Goal: Task Accomplishment & Management: Manage account settings

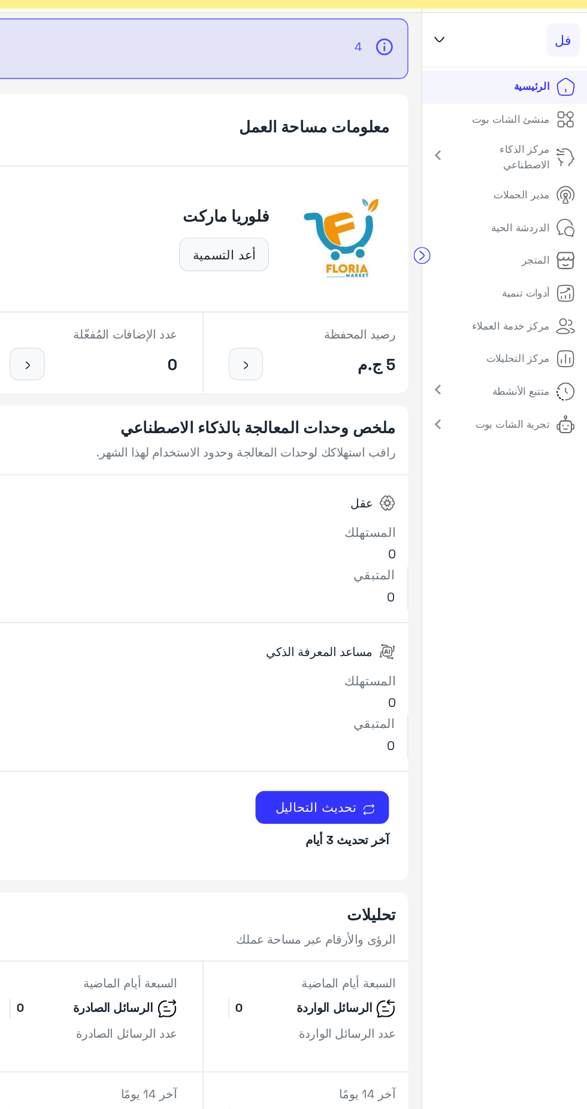
click at [516, 201] on link "الدردشة الحية" at bounding box center [548, 197] width 78 height 23
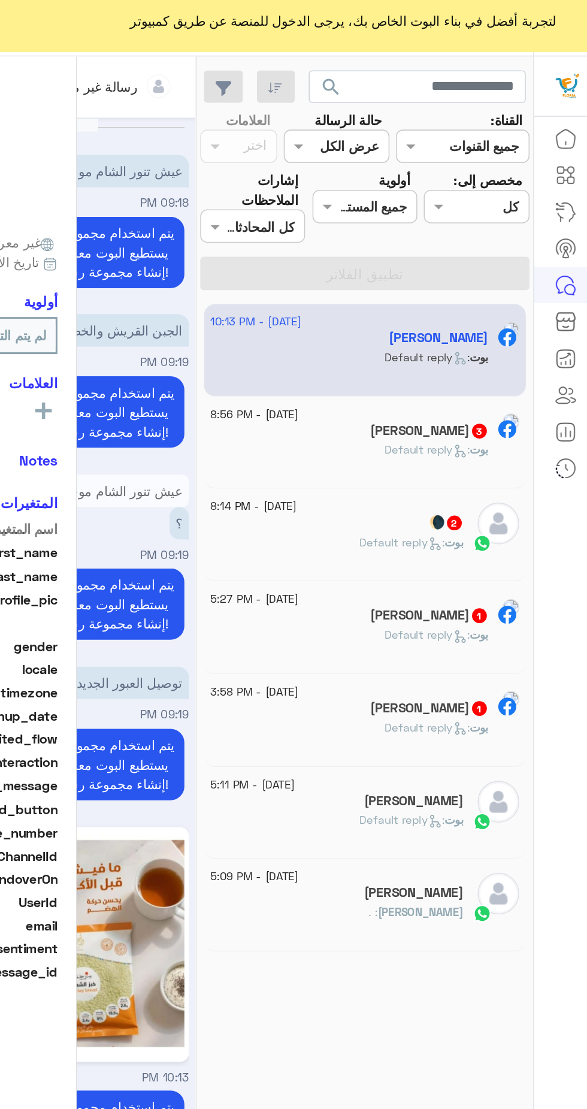
click at [564, 125] on icon at bounding box center [571, 120] width 14 height 14
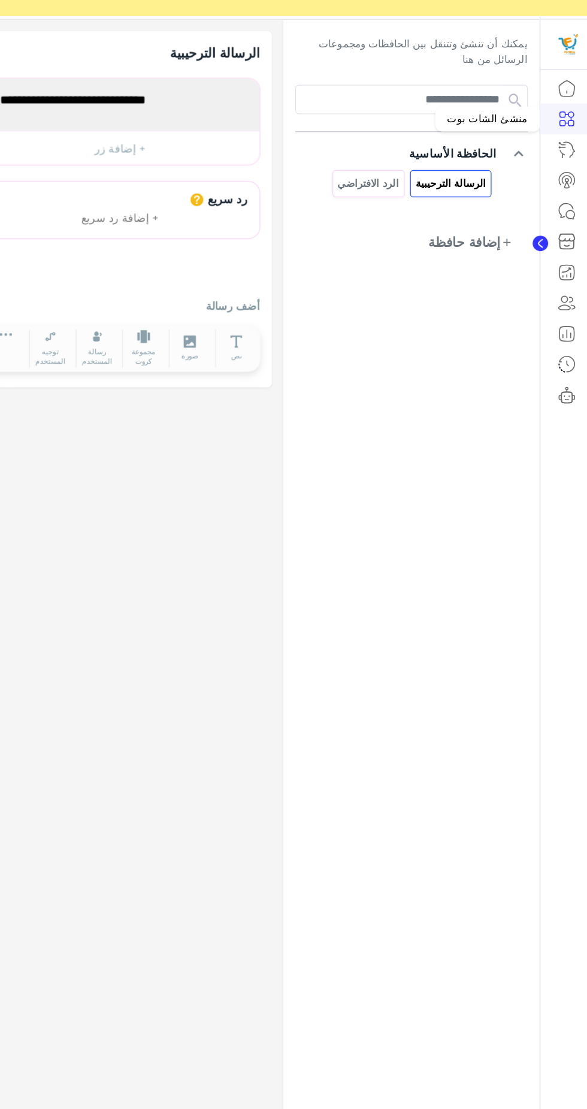
click at [550, 217] on icon at bounding box center [550, 217] width 3 height 6
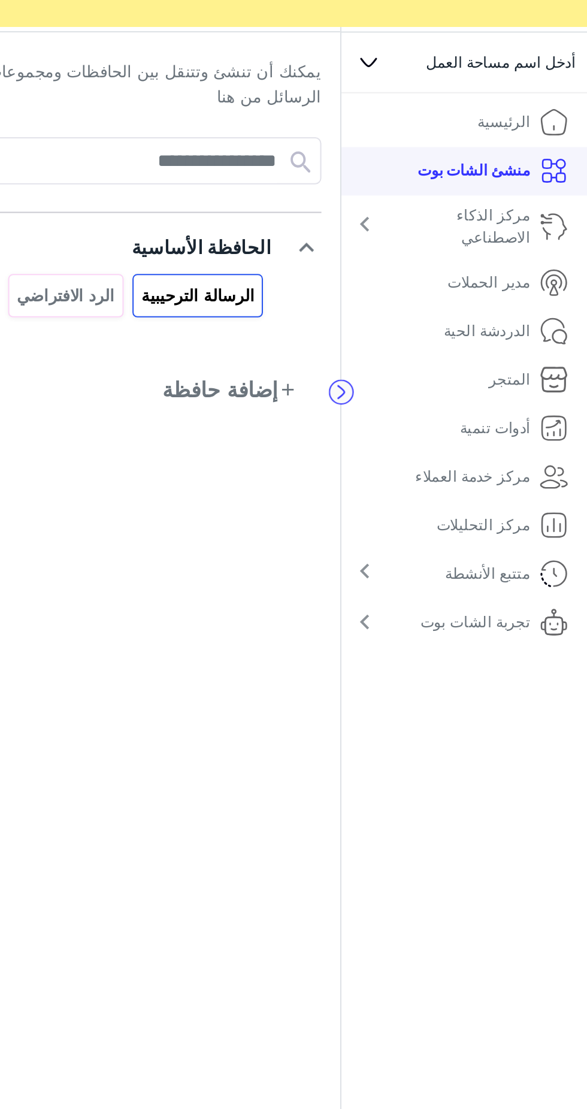
click at [482, 59] on icon at bounding box center [481, 58] width 7 height 4
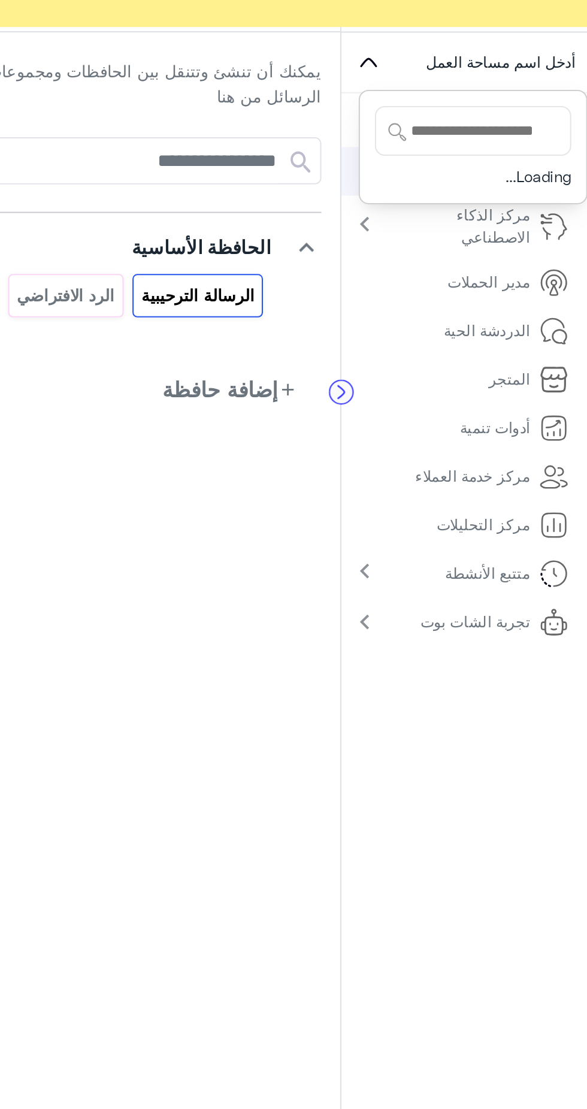
click at [480, 51] on icon at bounding box center [481, 58] width 14 height 14
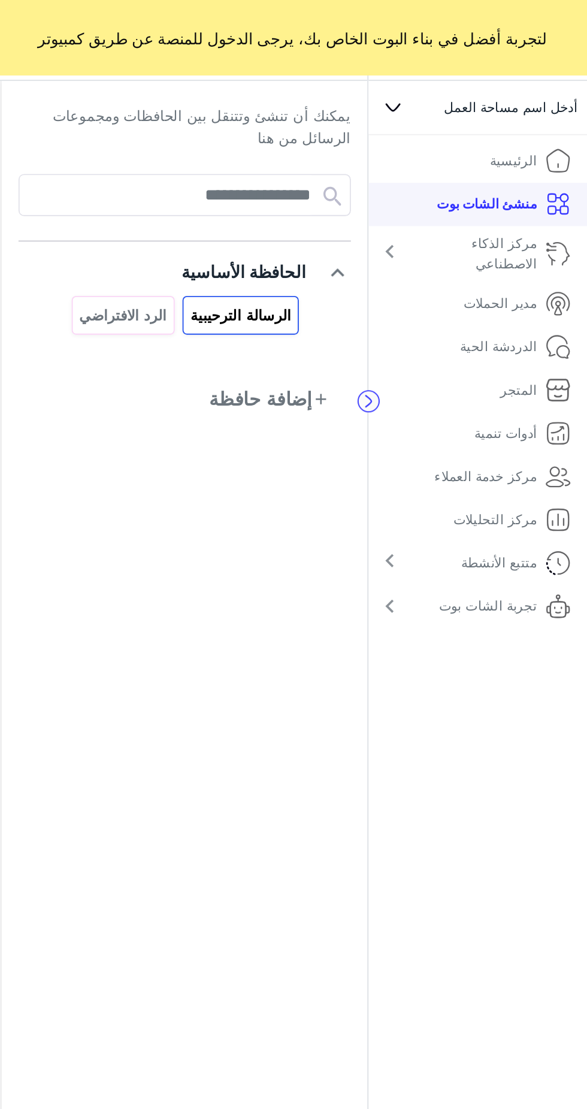
click at [490, 89] on li "الرئيسية" at bounding box center [527, 86] width 119 height 23
click at [510, 87] on li "الرئيسية" at bounding box center [527, 86] width 119 height 23
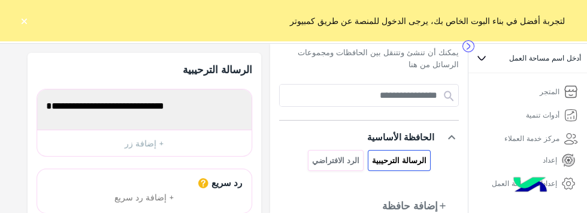
scroll to position [141, 0]
click at [561, 167] on icon at bounding box center [568, 160] width 14 height 14
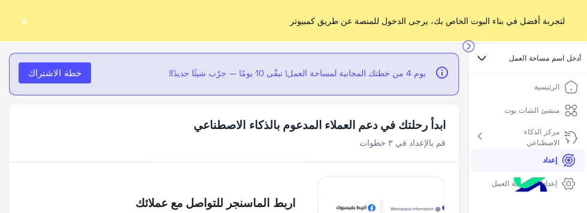
click at [558, 88] on p "الرئيسية" at bounding box center [546, 86] width 25 height 11
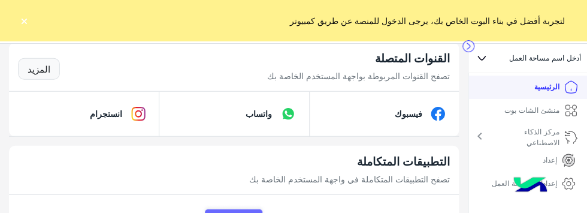
scroll to position [901, 0]
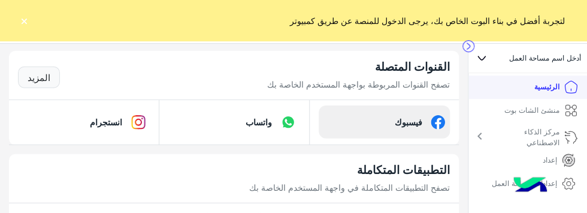
click at [430, 128] on p "فيسبوك" at bounding box center [408, 122] width 46 height 13
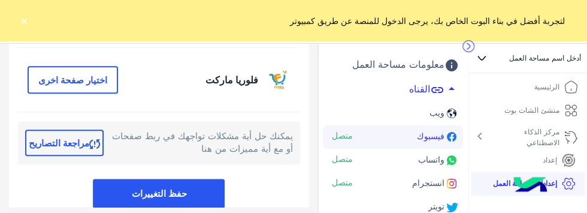
scroll to position [299, 0]
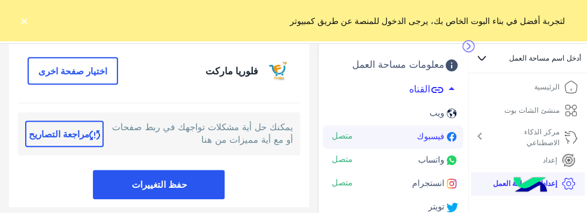
click at [73, 131] on button "مراجعة التصاريح" at bounding box center [64, 133] width 78 height 26
